Goal: Task Accomplishment & Management: Use online tool/utility

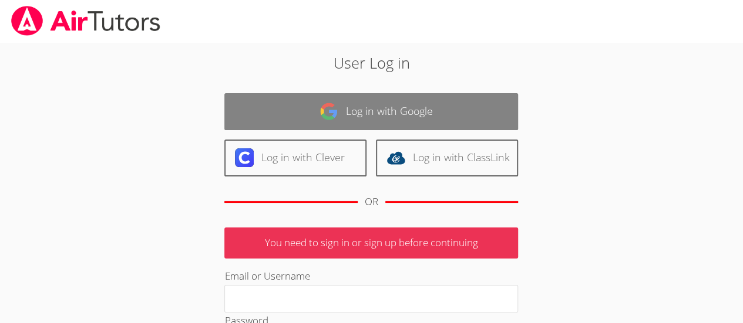
click at [388, 110] on link "Log in with Google" at bounding box center [371, 111] width 294 height 37
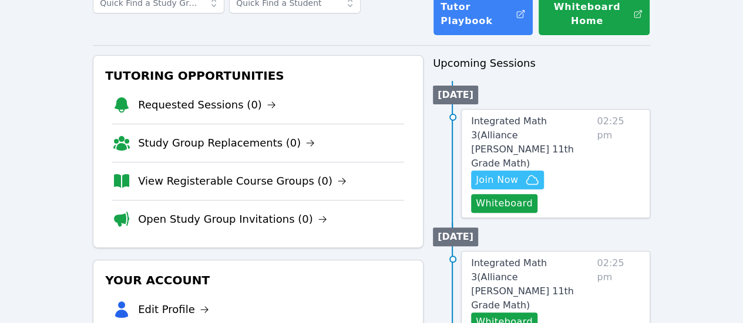
scroll to position [100, 0]
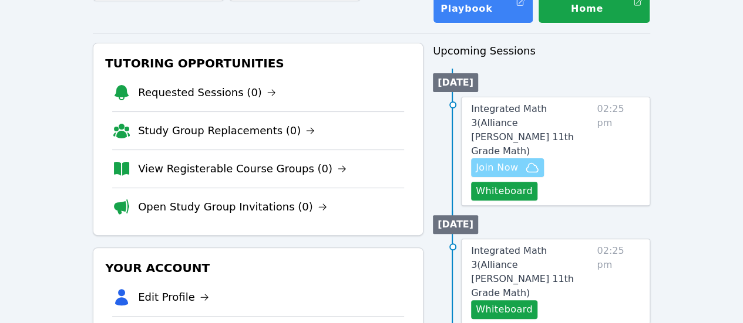
click at [514, 161] on span "Join Now" at bounding box center [497, 168] width 42 height 14
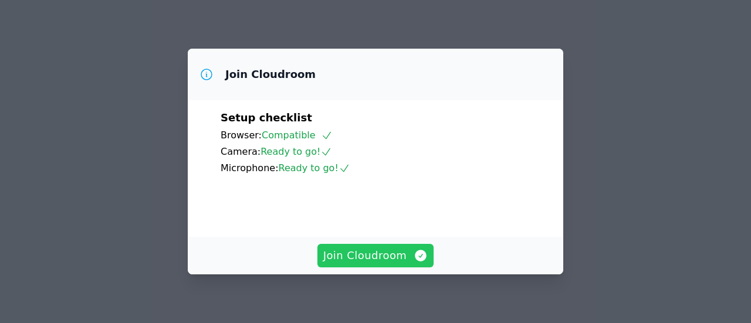
click at [385, 259] on span "Join Cloudroom" at bounding box center [375, 256] width 105 height 16
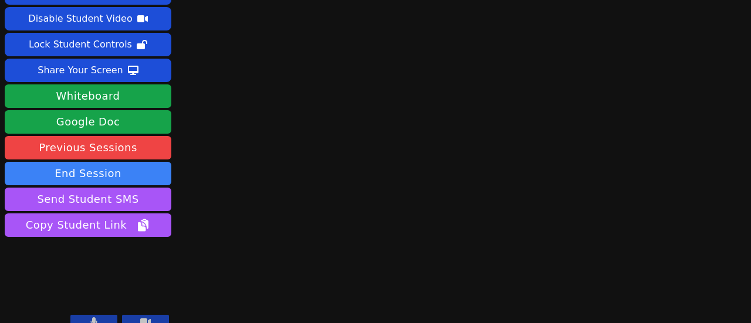
scroll to position [41, 0]
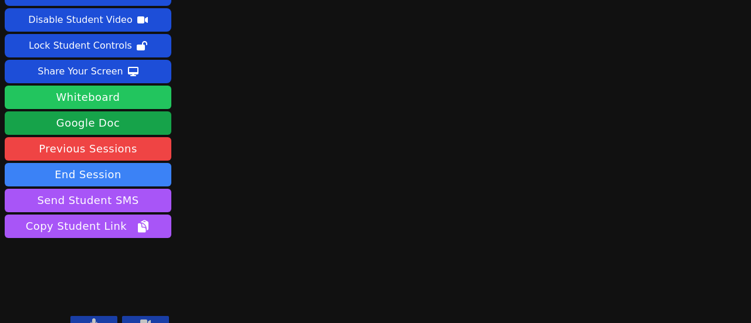
click at [124, 100] on button "Whiteboard" at bounding box center [88, 97] width 167 height 23
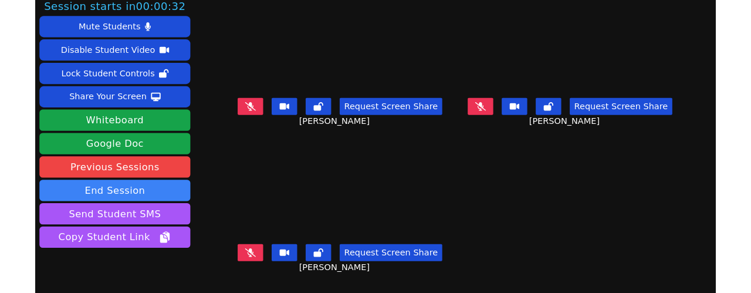
scroll to position [0, 0]
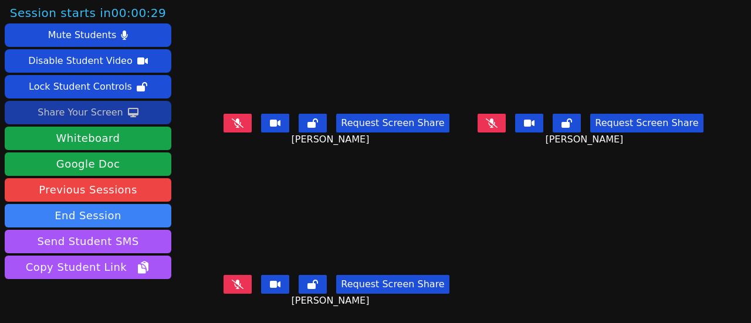
click at [89, 111] on div "Share Your Screen" at bounding box center [81, 112] width 86 height 19
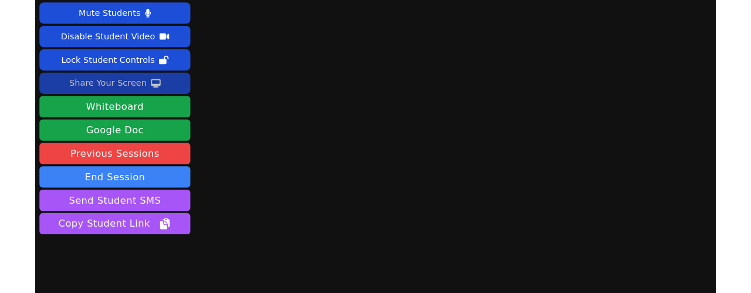
scroll to position [15, 0]
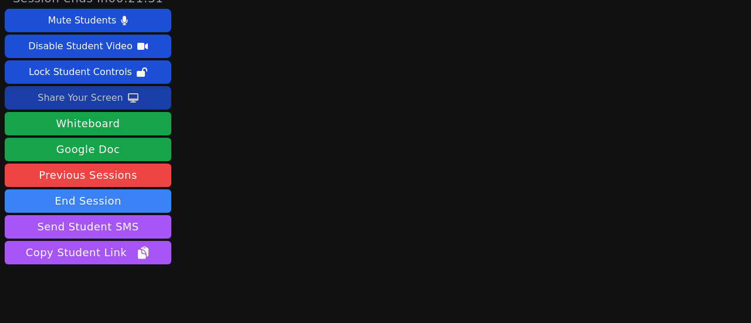
click at [116, 96] on div "Share Your Screen" at bounding box center [81, 98] width 86 height 19
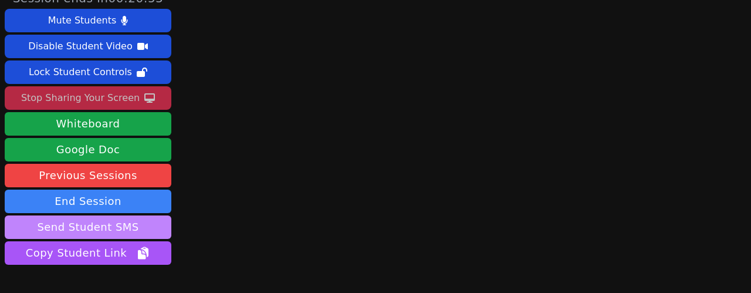
click at [136, 225] on button "Send Student SMS" at bounding box center [88, 226] width 167 height 23
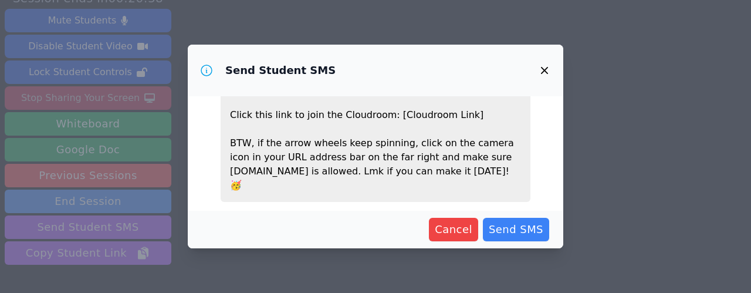
scroll to position [62, 0]
click at [546, 70] on icon "button" at bounding box center [545, 70] width 14 height 14
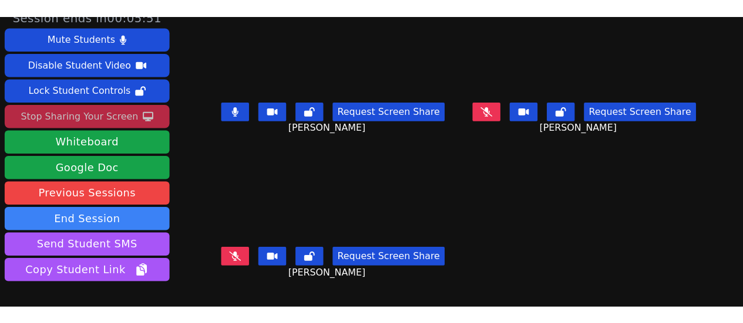
scroll to position [0, 0]
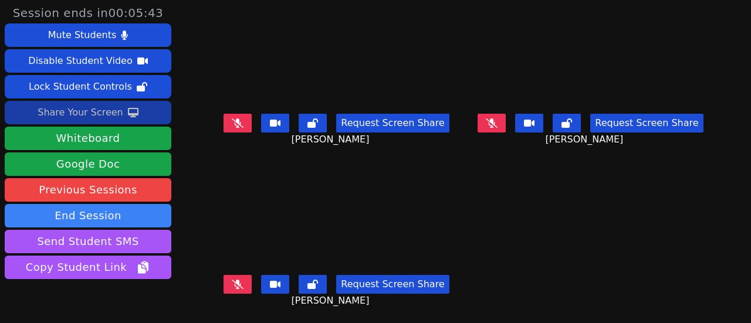
click at [77, 107] on div "Share Your Screen" at bounding box center [81, 112] width 86 height 19
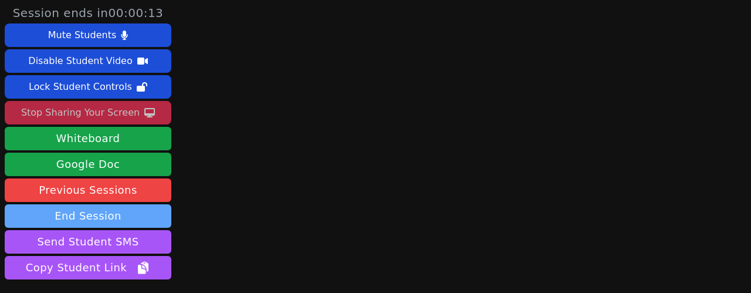
click at [137, 217] on button "End Session" at bounding box center [88, 215] width 167 height 23
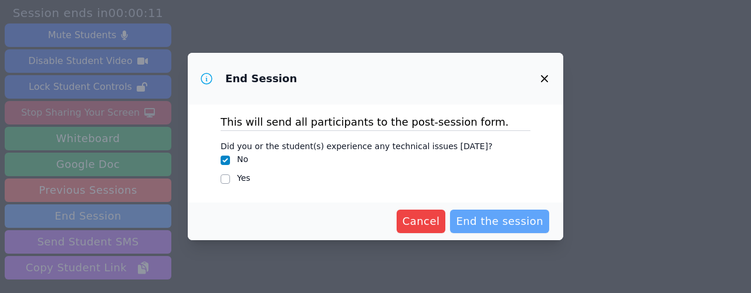
click at [485, 226] on span "End the session" at bounding box center [499, 221] width 87 height 16
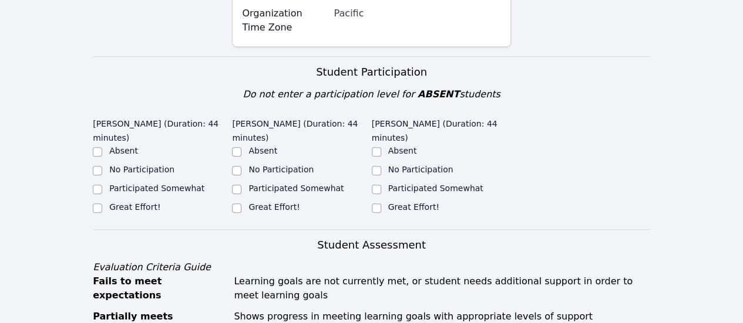
scroll to position [453, 0]
click at [93, 203] on input "Great Effort!" at bounding box center [97, 207] width 9 height 9
checkbox input "true"
click at [235, 203] on input "Great Effort!" at bounding box center [236, 207] width 9 height 9
checkbox input "true"
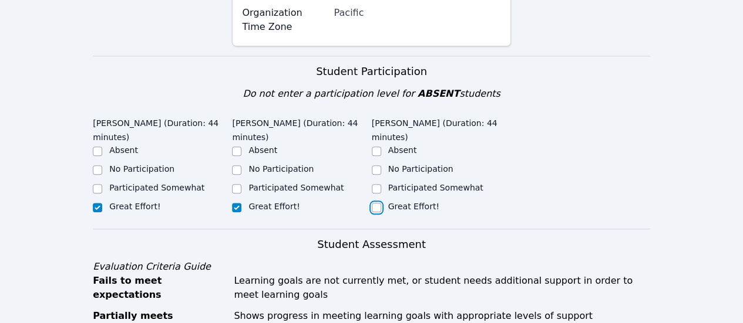
click at [376, 203] on input "Great Effort!" at bounding box center [376, 207] width 9 height 9
checkbox input "true"
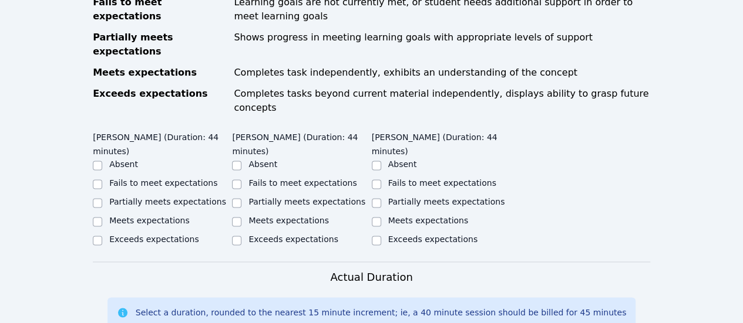
scroll to position [731, 0]
click at [96, 237] on input "Exceeds expectations" at bounding box center [97, 241] width 9 height 9
checkbox input "true"
click at [239, 237] on input "Exceeds expectations" at bounding box center [236, 241] width 9 height 9
checkbox input "true"
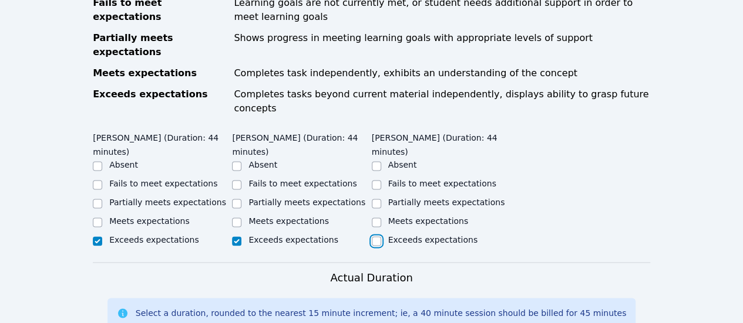
click at [376, 237] on input "Exceeds expectations" at bounding box center [376, 241] width 9 height 9
checkbox input "true"
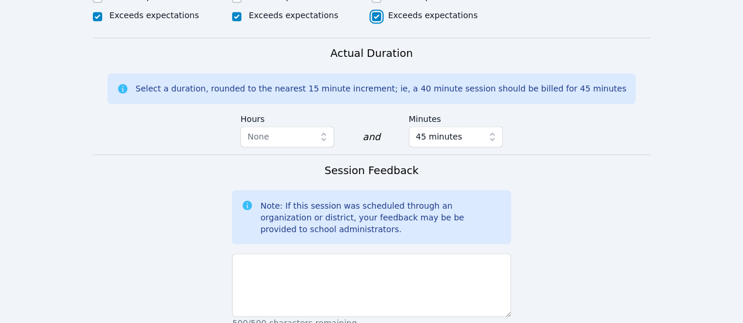
scroll to position [965, 0]
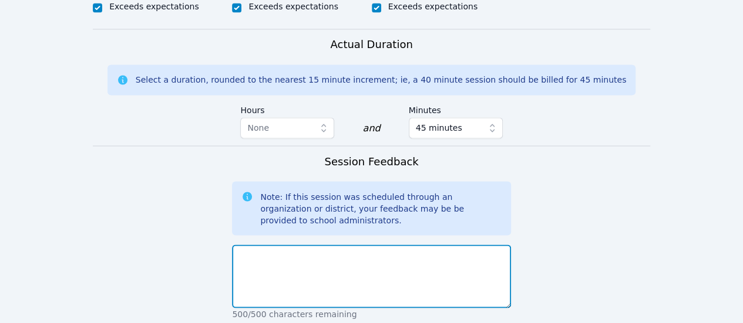
click at [292, 245] on textarea at bounding box center [371, 276] width 278 height 63
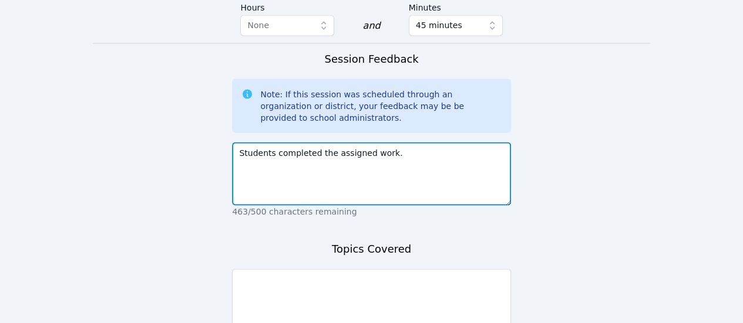
scroll to position [1068, 0]
type textarea "Students completed the assigned work."
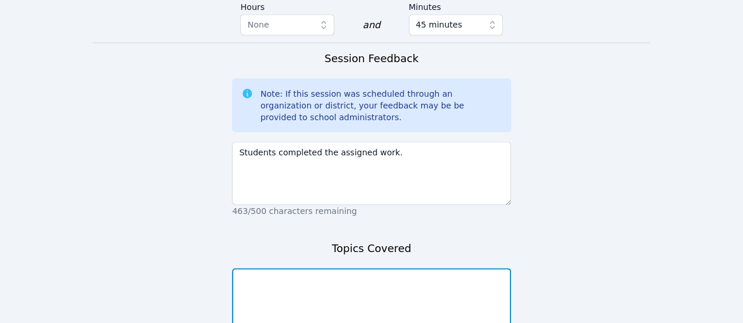
click at [289, 268] on textarea at bounding box center [371, 299] width 278 height 63
type textarea "Factorization using the box method"
